Goal: Task Accomplishment & Management: Manage account settings

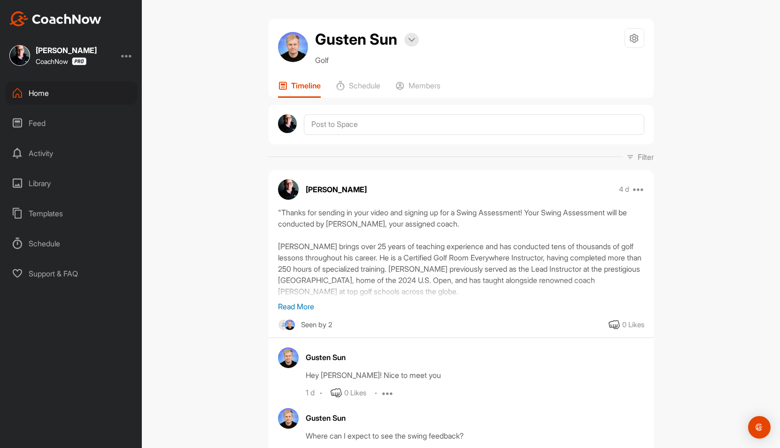
scroll to position [196, 0]
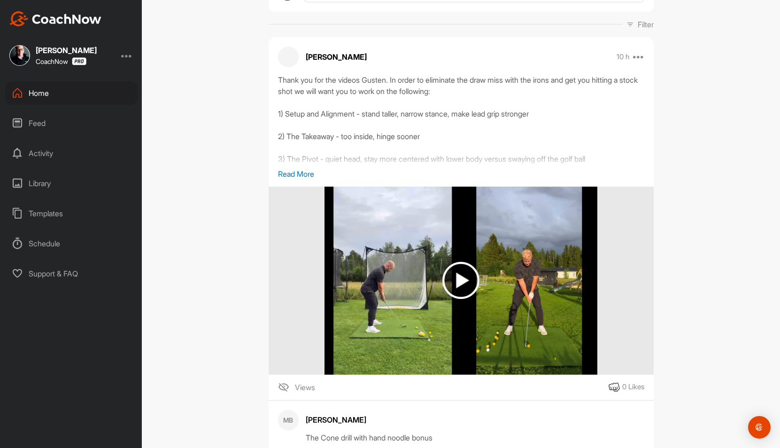
scroll to position [133, 0]
click at [298, 166] on div "Thank you for the videos Gusten. In order to eliminate the draw miss with the i…" at bounding box center [461, 121] width 366 height 94
click at [290, 172] on p "Read More" at bounding box center [461, 173] width 366 height 11
click at [291, 168] on div "Thank you for the videos Gusten. In order to eliminate the draw miss with the i…" at bounding box center [461, 121] width 366 height 94
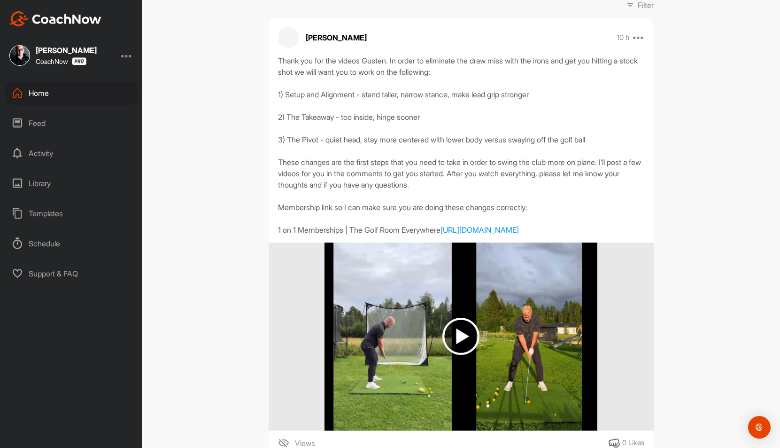
scroll to position [152, 0]
click at [130, 53] on div at bounding box center [126, 55] width 11 height 11
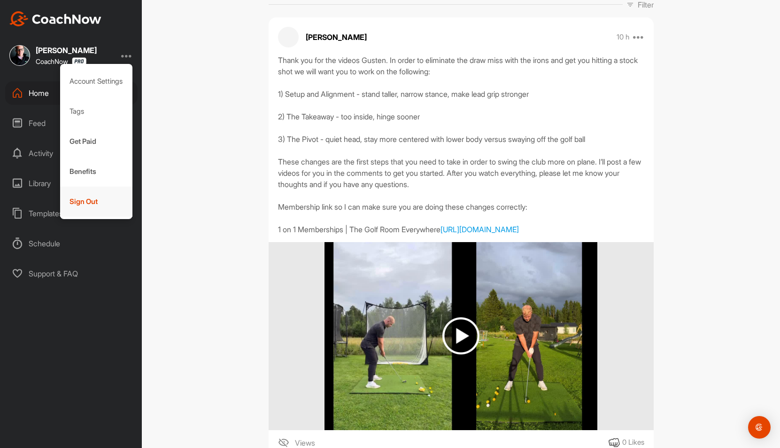
click at [81, 215] on div "Sign Out" at bounding box center [96, 201] width 73 height 30
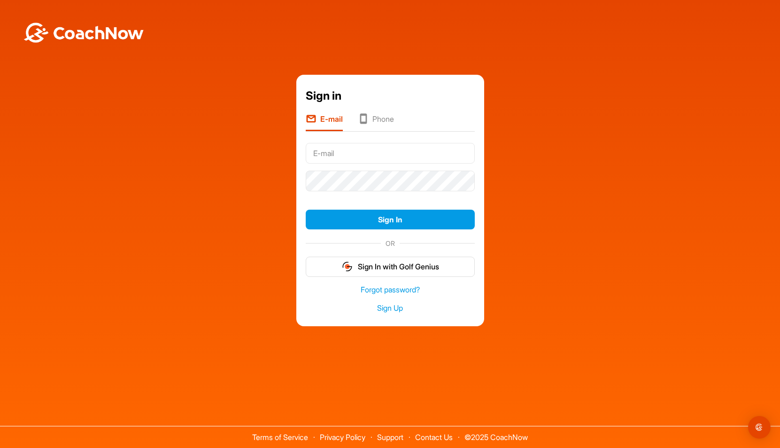
click at [328, 152] on input "text" at bounding box center [390, 153] width 169 height 21
paste input "Michael@thegolfroomeverywhere"
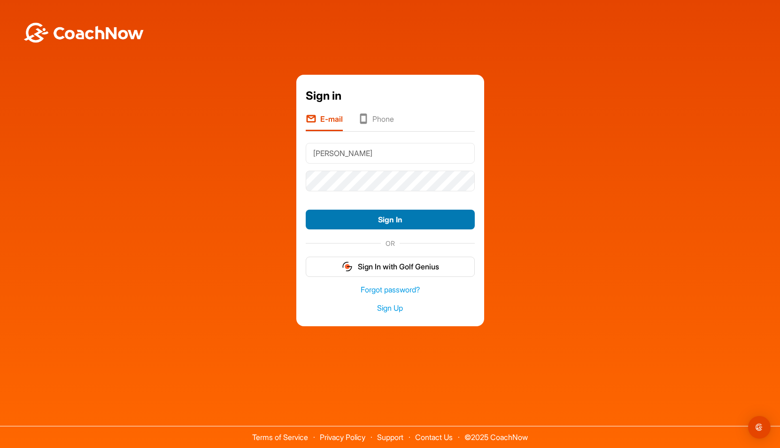
click at [346, 217] on button "Sign In" at bounding box center [390, 219] width 169 height 20
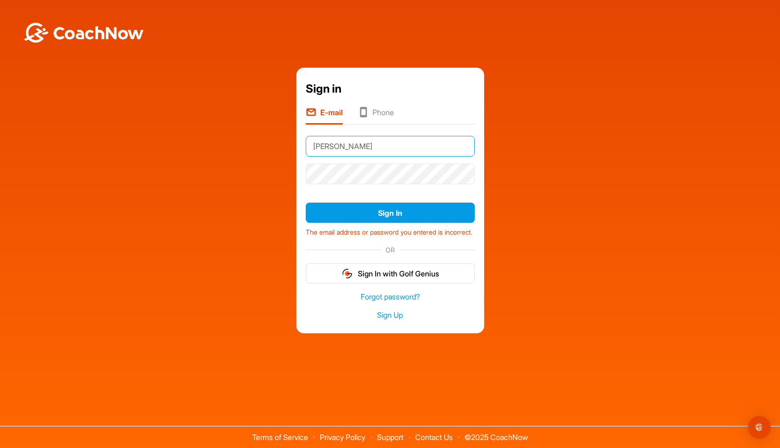
click at [448, 138] on input "Michael@thegolfroomeverywhere" at bounding box center [390, 146] width 169 height 21
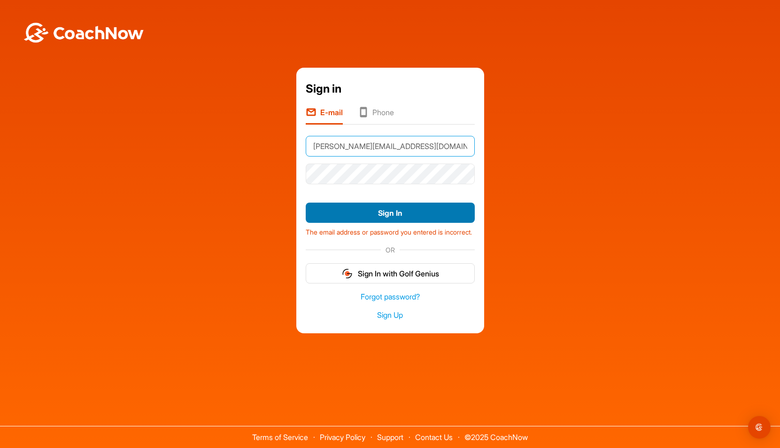
type input "Michael@thegolfroomeverywhere.com"
click at [387, 212] on button "Sign In" at bounding box center [390, 212] width 169 height 20
